Goal: Use online tool/utility: Utilize a website feature to perform a specific function

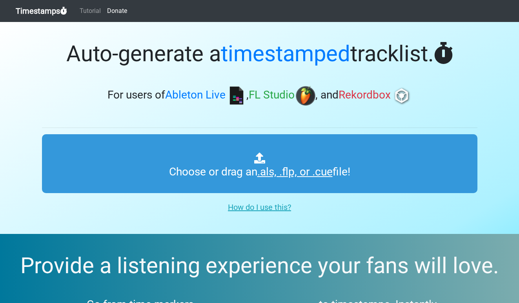
type input "C:\fakepath\01 AcidDropAntonRadioOzora11,10,25.cue"
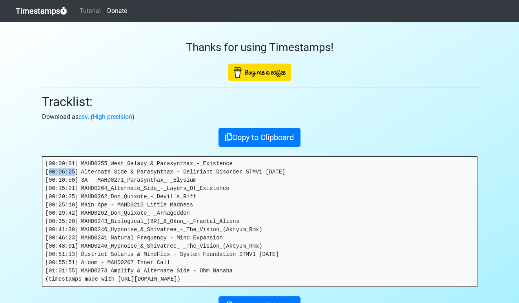
drag, startPoint x: 76, startPoint y: 170, endPoint x: 49, endPoint y: 171, distance: 27.5
click at [49, 171] on pre "[00:00:01] MAHD0255_West_Galaxy_&_Parasynthax_-_Existence [00:06:25] Alternate …" at bounding box center [259, 222] width 435 height 130
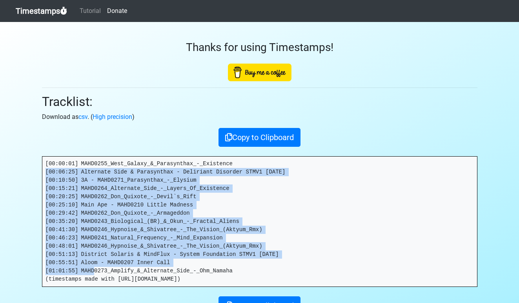
drag, startPoint x: 75, startPoint y: 269, endPoint x: 44, endPoint y: 175, distance: 99.1
click at [44, 175] on pre "[00:00:01] MAHD0255_West_Galaxy_&_Parasynthax_-_Existence [00:06:25] Alternate …" at bounding box center [259, 222] width 435 height 130
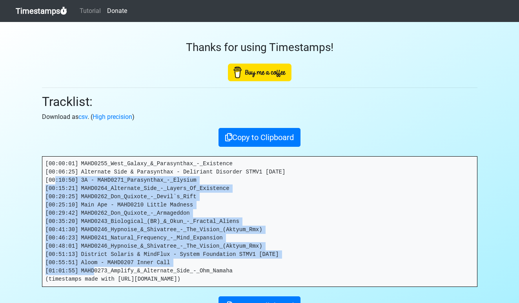
click at [66, 189] on pre "[00:00:01] MAHD0255_West_Galaxy_&_Parasynthax_-_Existence [00:06:25] Alternate …" at bounding box center [259, 222] width 435 height 130
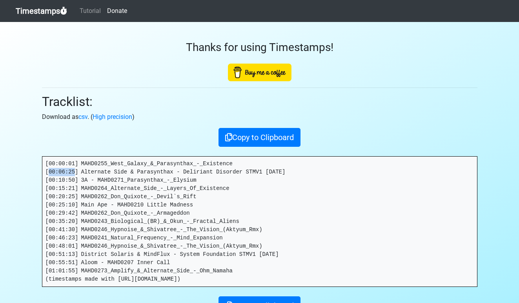
drag, startPoint x: 75, startPoint y: 170, endPoint x: 49, endPoint y: 170, distance: 26.7
click at [49, 170] on pre "[00:00:01] MAHD0255_West_Galaxy_&_Parasynthax_-_Existence [00:06:25] Alternate …" at bounding box center [259, 222] width 435 height 130
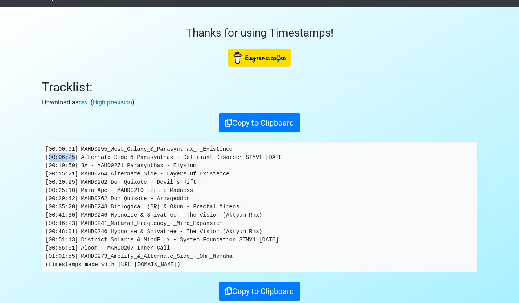
scroll to position [13, 0]
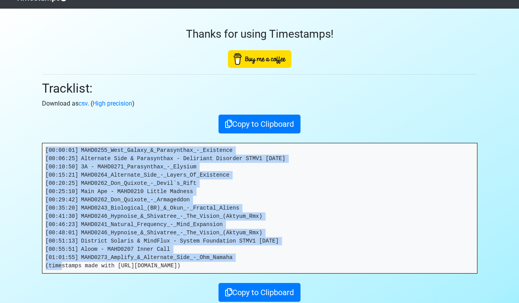
drag, startPoint x: 235, startPoint y: 259, endPoint x: 20, endPoint y: 145, distance: 243.6
click at [20, 145] on section "Thanks for using Timestamps! Tracklist: Download as csv . ( High precision ) Co…" at bounding box center [259, 173] width 519 height 328
copy pre "[00:00:01] MAHD0255_West_Galaxy_&_Parasynthax_-_Existence [00:06:25] Alternate …"
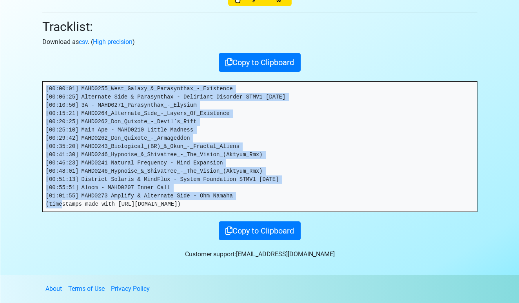
scroll to position [75, 0]
